Goal: Find specific page/section: Find specific page/section

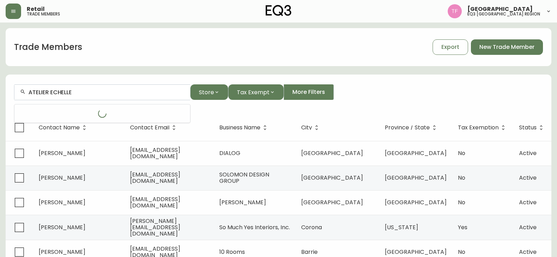
type input "ATELIER ECHELLE"
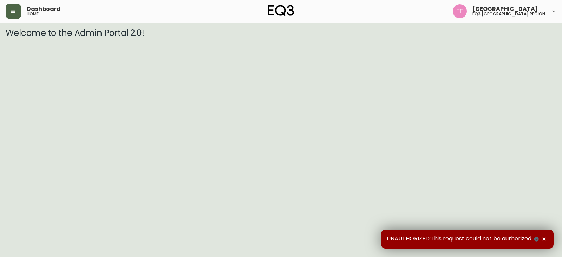
click at [18, 10] on button "button" at bounding box center [13, 11] width 15 height 15
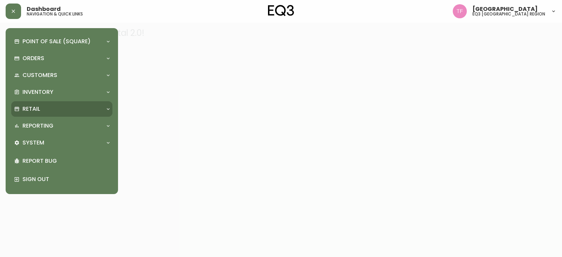
click at [51, 102] on div "Retail" at bounding box center [61, 108] width 101 height 15
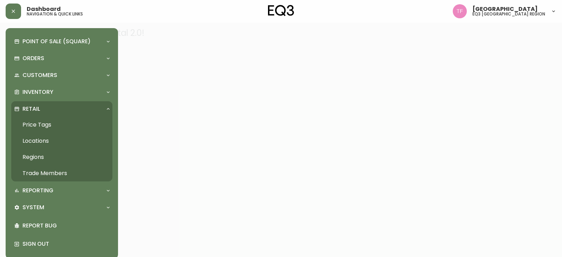
click at [46, 169] on link "Trade Members" at bounding box center [61, 173] width 101 height 16
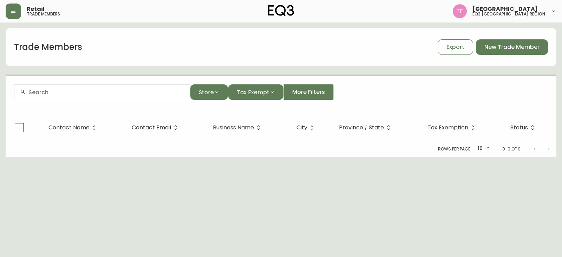
click at [79, 94] on input "text" at bounding box center [106, 92] width 156 height 7
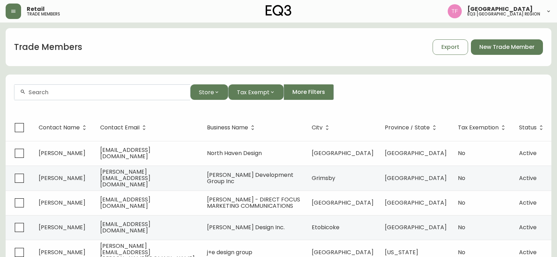
paste input "ATELIER ECHELLE"
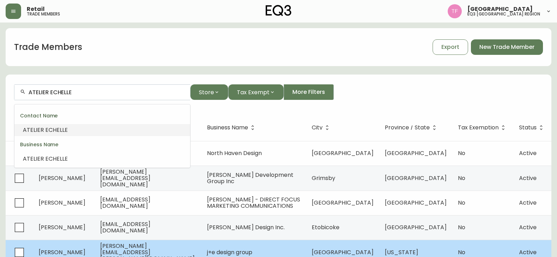
type input "ATELIER ECHELLE"
